Goal: Information Seeking & Learning: Learn about a topic

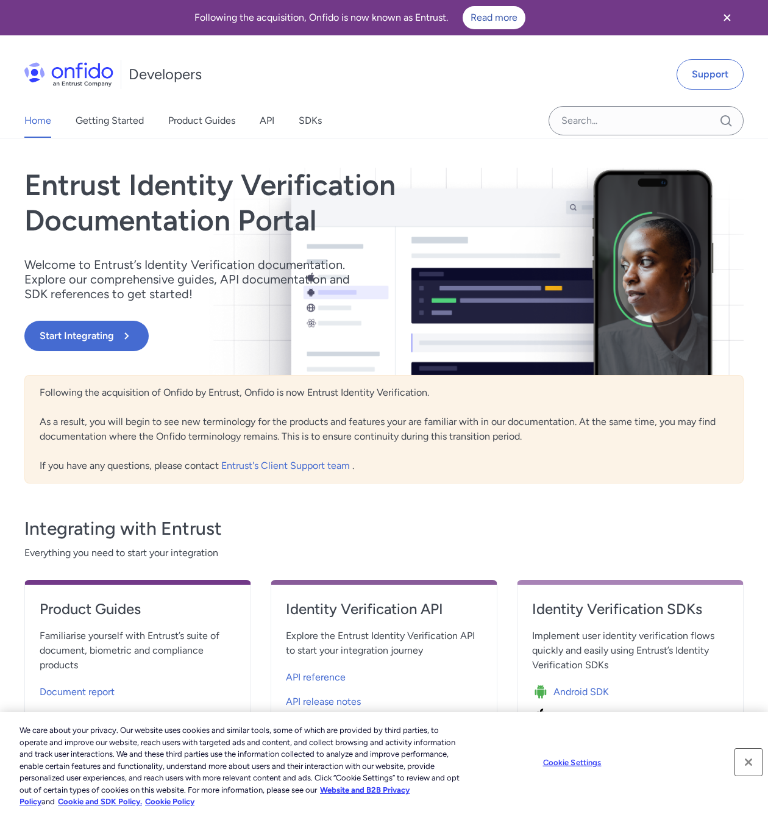
click at [745, 763] on button "Close" at bounding box center [748, 762] width 27 height 27
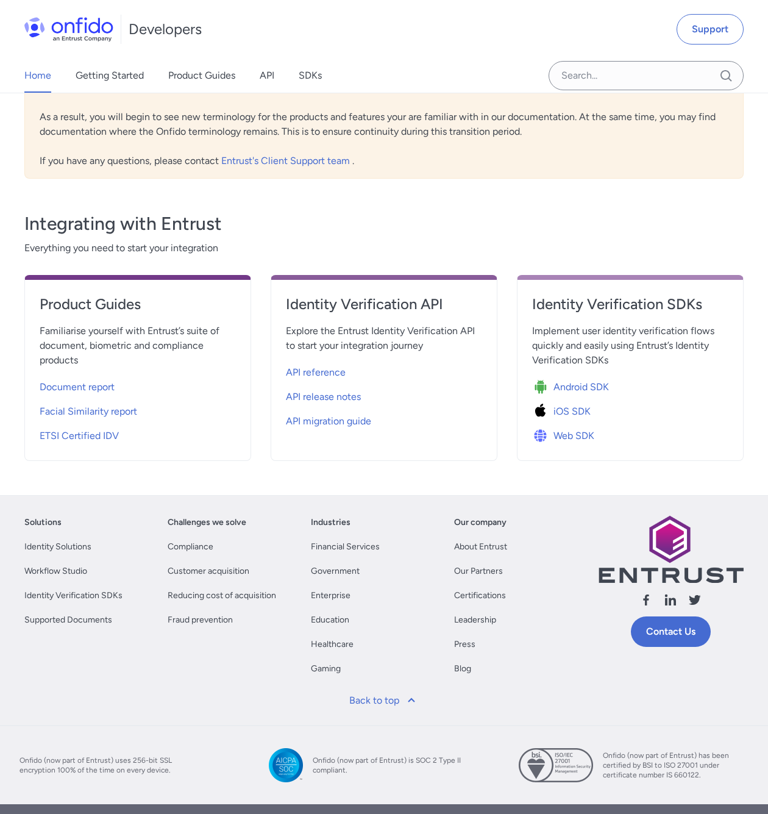
scroll to position [341, 0]
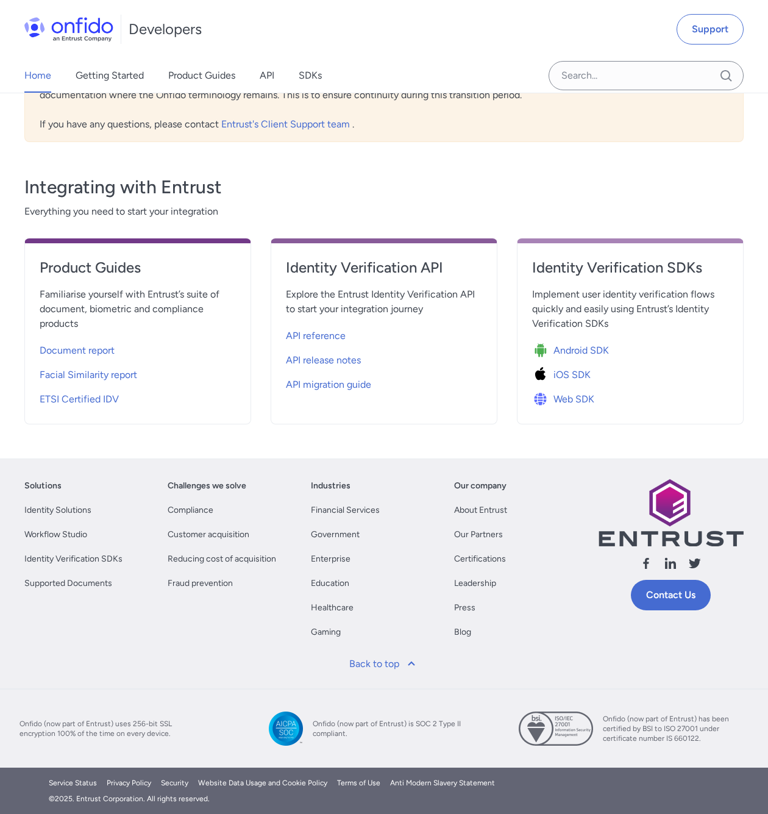
drag, startPoint x: 305, startPoint y: 518, endPoint x: 262, endPoint y: 425, distance: 103.1
click at [262, 425] on div "Entrust Identity Verification Documentation Portal Welcome to Entrust’s Identit…" at bounding box center [383, 128] width 719 height 632
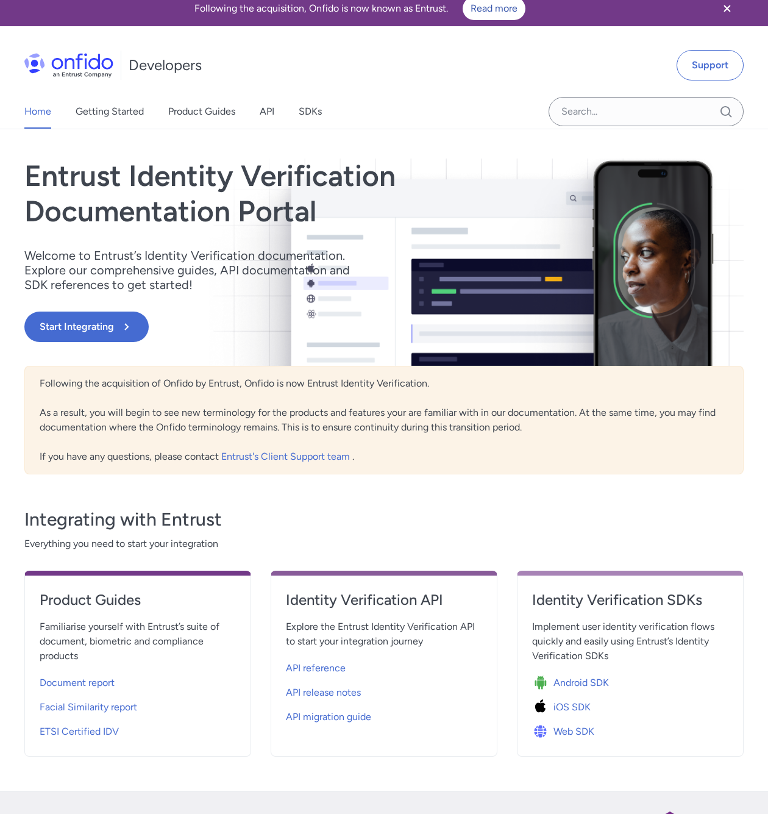
scroll to position [0, 0]
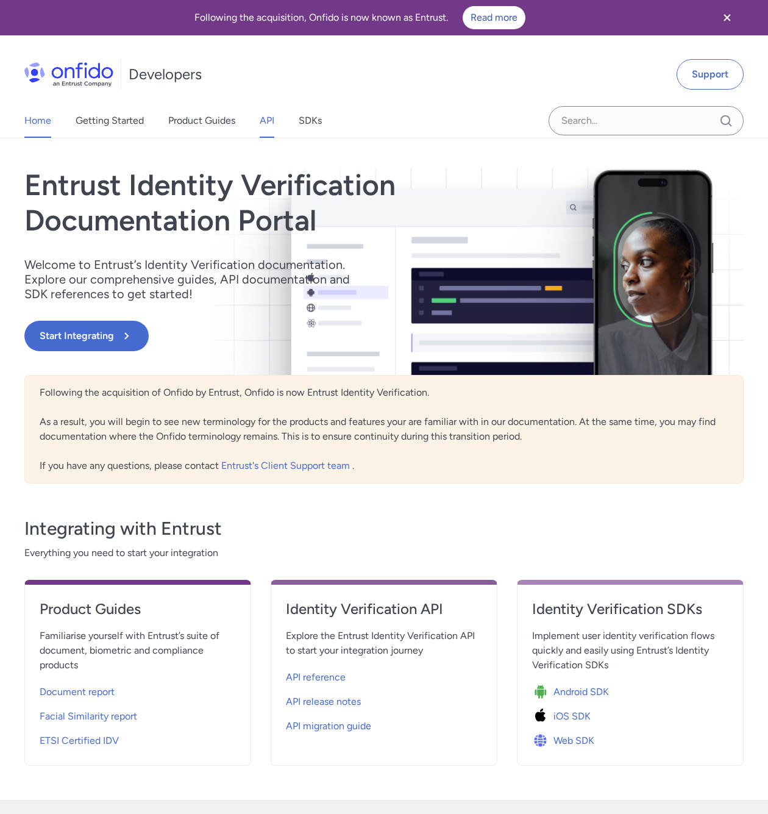
click at [270, 121] on link "API" at bounding box center [267, 121] width 15 height 34
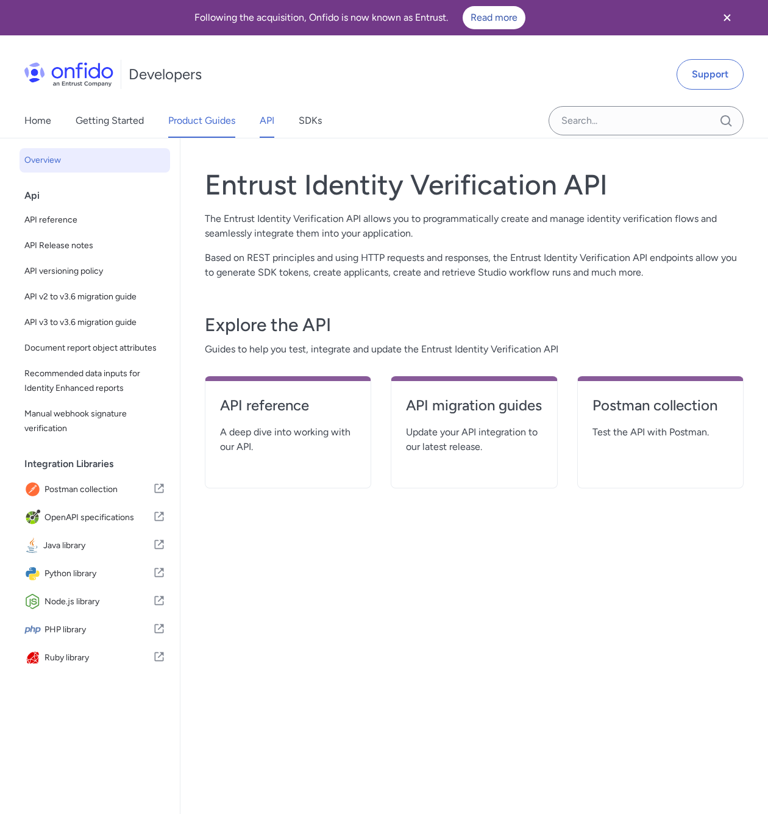
click at [213, 123] on link "Product Guides" at bounding box center [201, 121] width 67 height 34
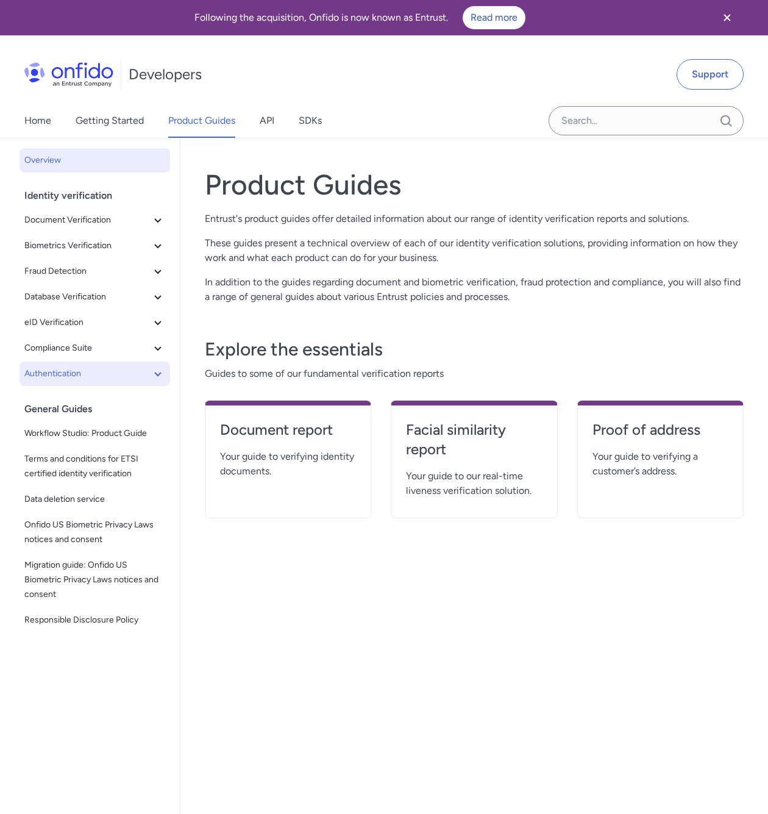
click at [151, 376] on icon at bounding box center [158, 373] width 15 height 15
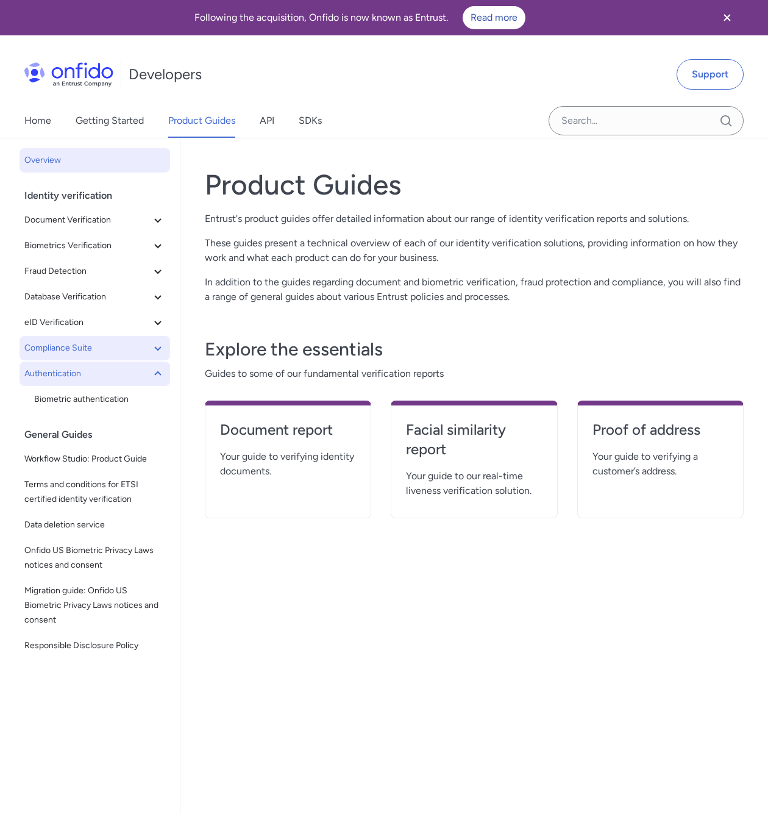
click at [151, 351] on icon at bounding box center [158, 348] width 15 height 15
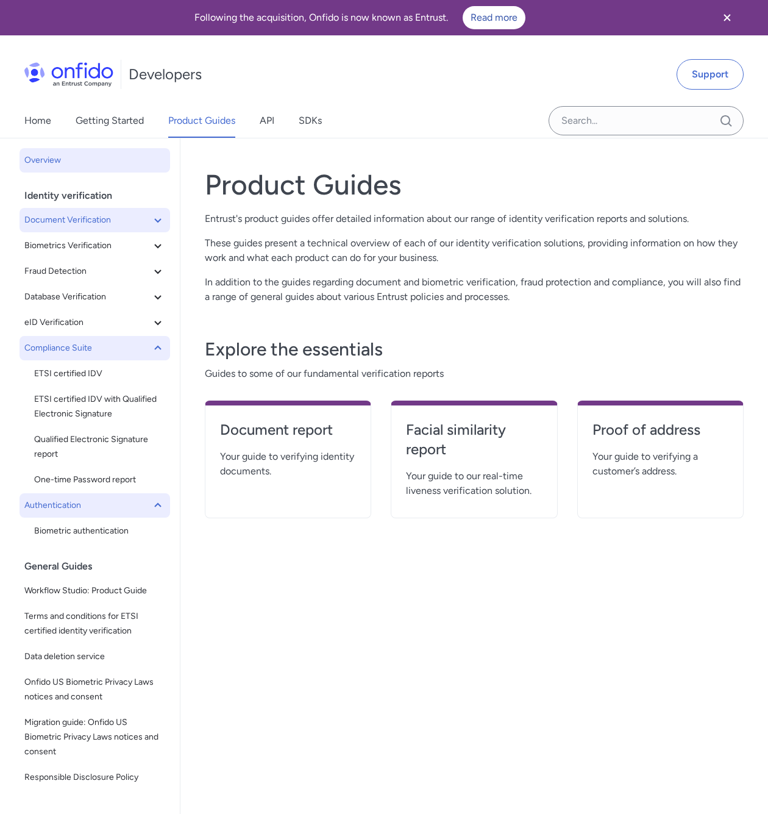
click at [152, 229] on button "Document Verification" at bounding box center [95, 220] width 151 height 24
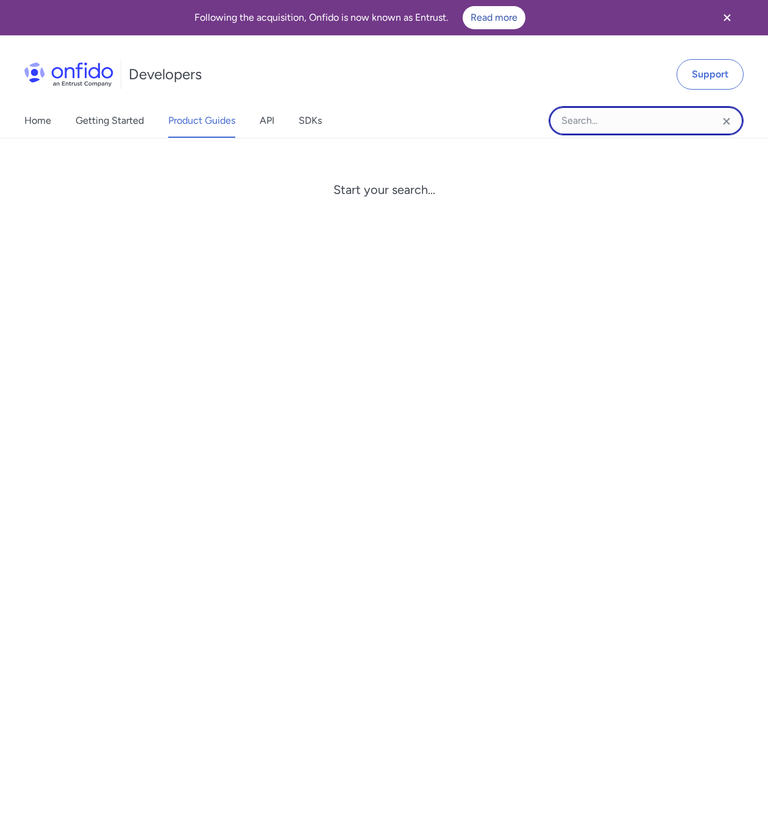
click at [610, 115] on input "Onfido search input field" at bounding box center [646, 120] width 195 height 29
type input "k"
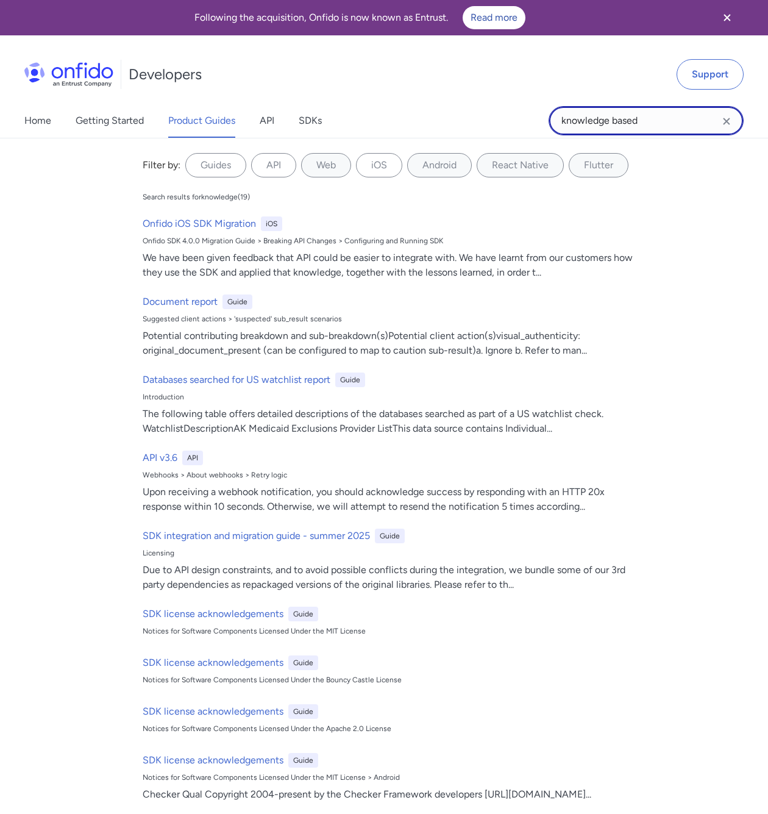
type input "knowledge based"
